Goal: Transaction & Acquisition: Purchase product/service

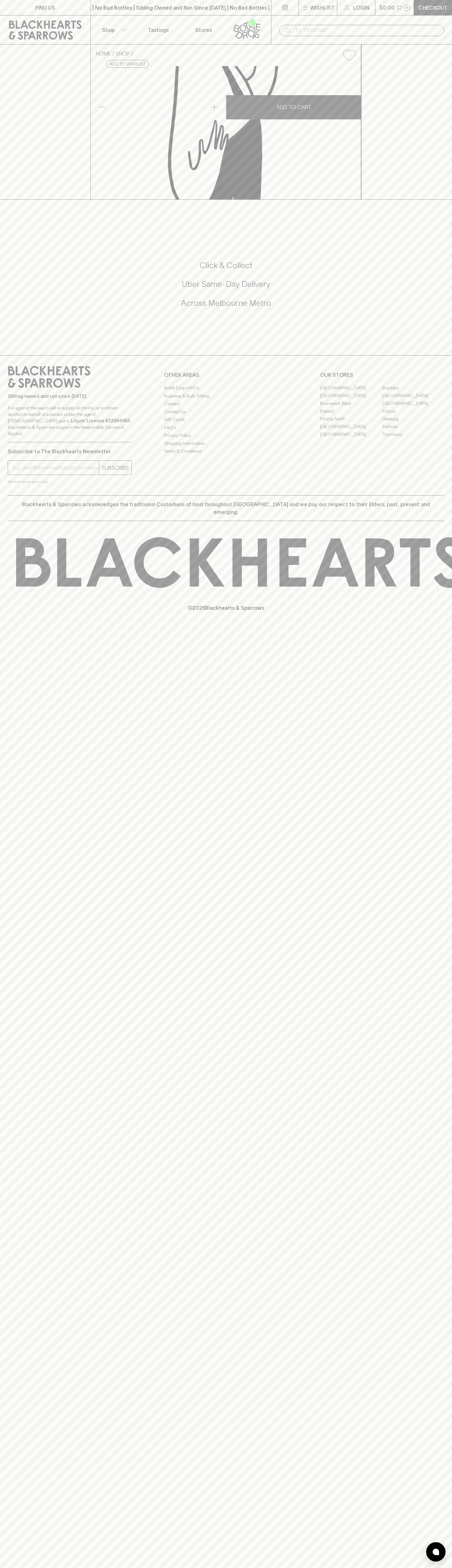
click at [382, 6] on p "$0.00" at bounding box center [386, 7] width 15 height 8
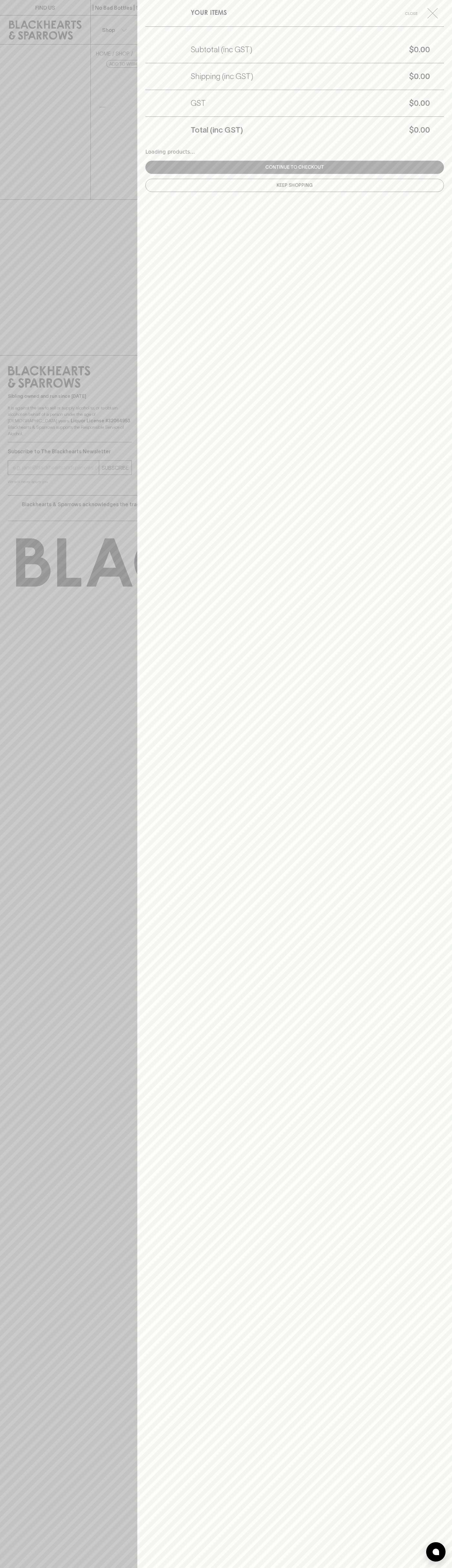
click at [450, 905] on div "YOUR ITEMS Close Subtotal (inc GST) $0.00 Shipping (inc GST) $0.00 GST $0.00 To…" at bounding box center [294, 784] width 314 height 1568
click at [272, 1567] on html "FIND US | No Bad Bottles | Sibling Owned and Run Since [DATE] | No Bad Bottles …" at bounding box center [226, 784] width 452 height 1568
click at [13, 829] on div at bounding box center [226, 784] width 452 height 1568
